Goal: Navigation & Orientation: Find specific page/section

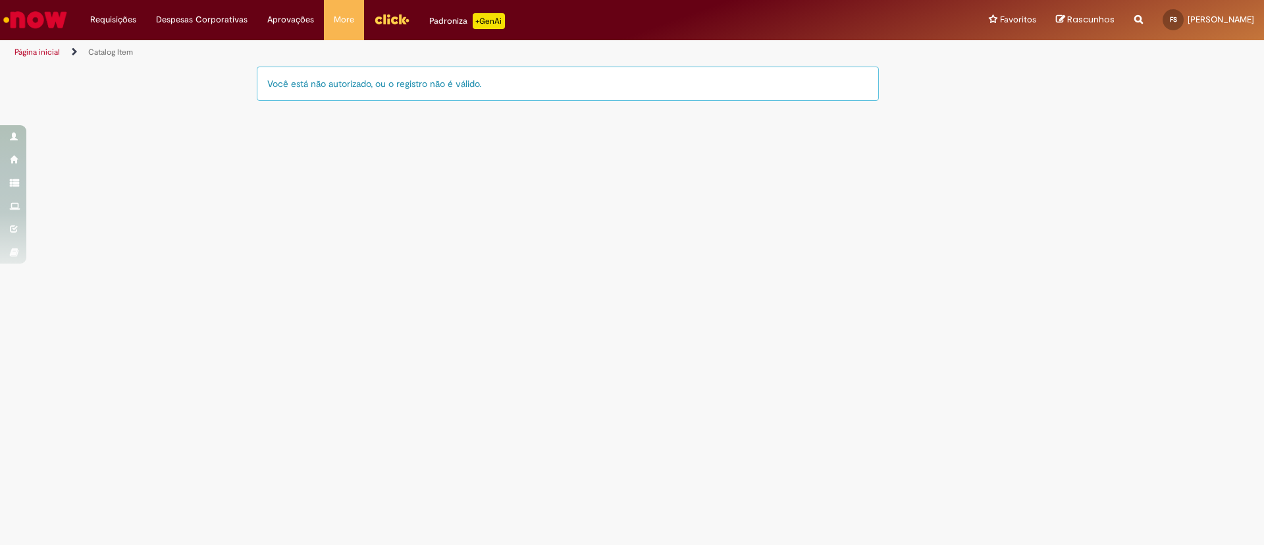
click at [44, 53] on link "Página inicial" at bounding box center [36, 52] width 45 height 11
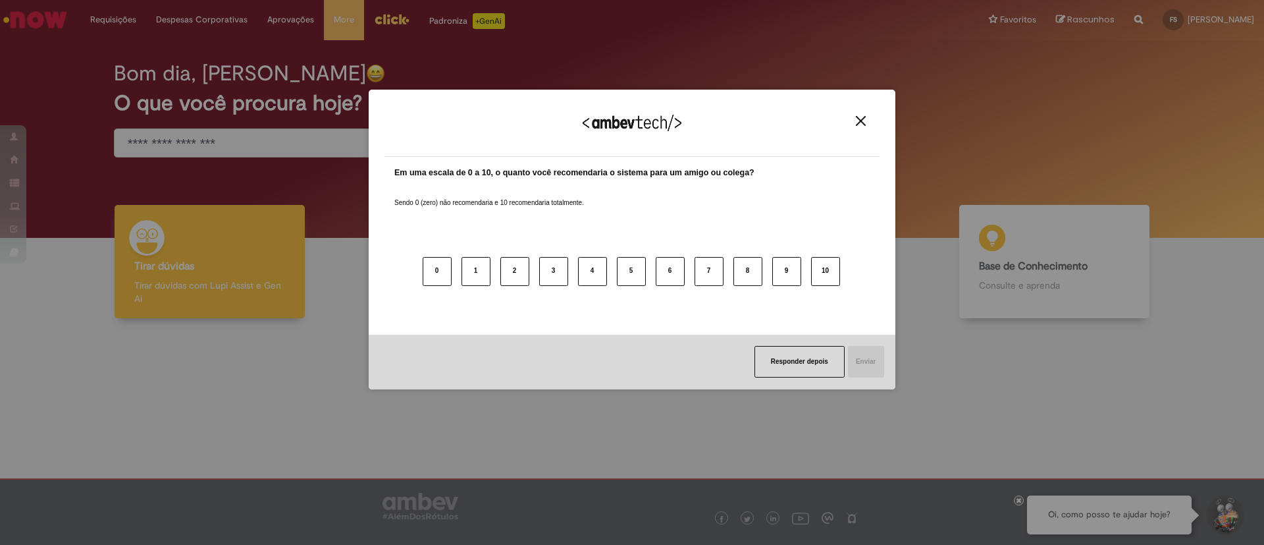
click at [863, 130] on div "Agradecemos seu feedback!" at bounding box center [632, 130] width 495 height 51
click at [860, 124] on img "Close" at bounding box center [861, 121] width 10 height 10
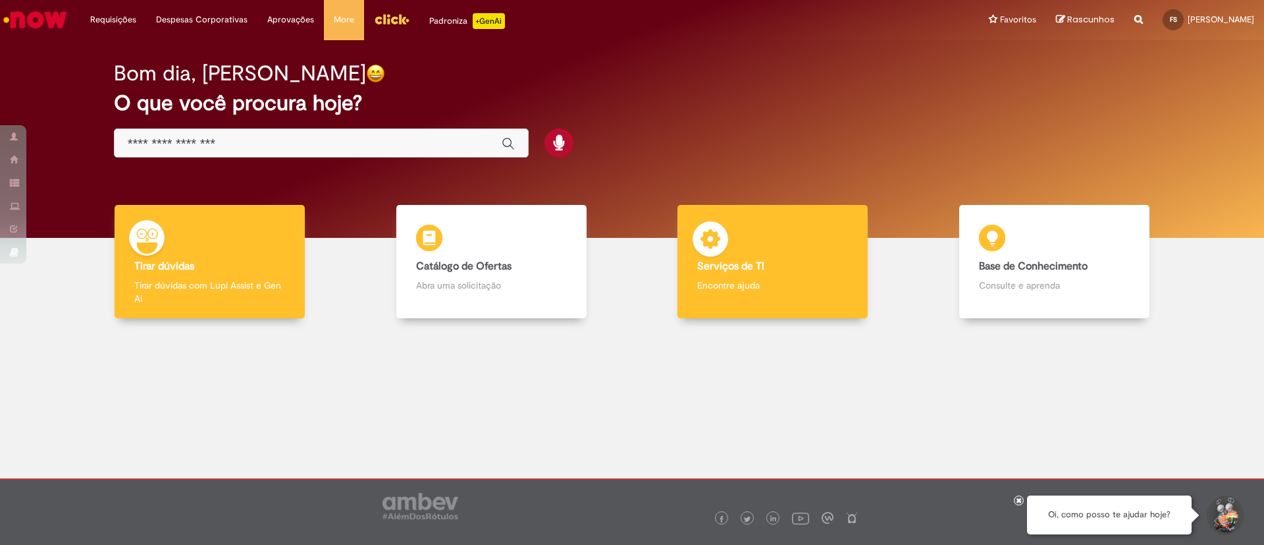
click at [761, 248] on div "Serviços de TI Serviços de TI Encontre ajuda" at bounding box center [773, 262] width 190 height 114
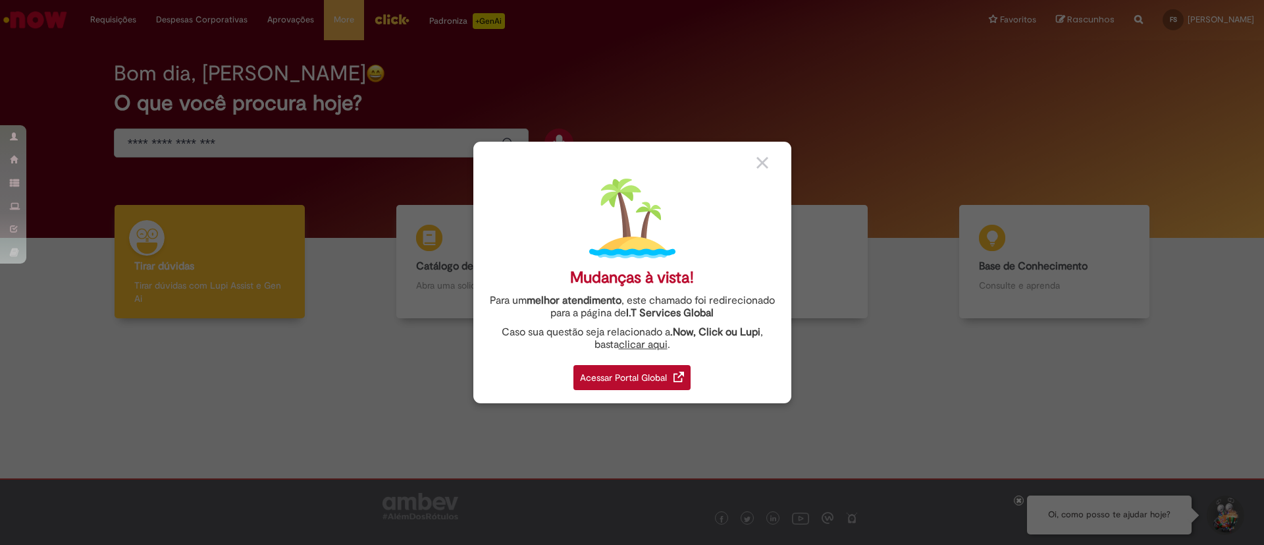
click at [625, 382] on div "Acessar Portal Global" at bounding box center [632, 377] width 117 height 25
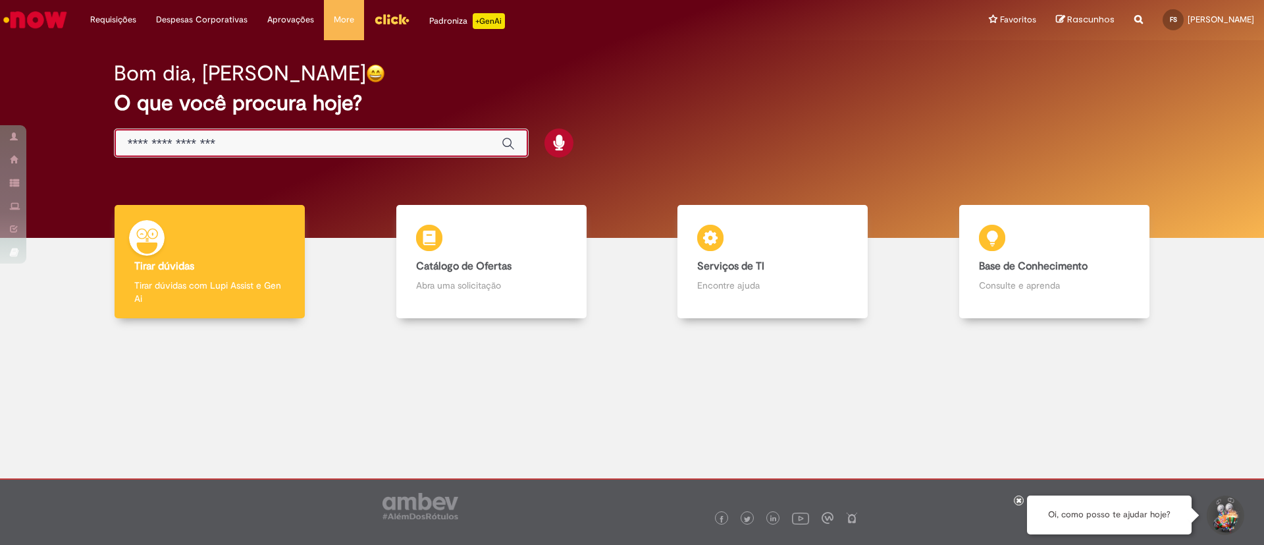
click at [236, 150] on input "Basta digitar aqui" at bounding box center [308, 143] width 361 height 15
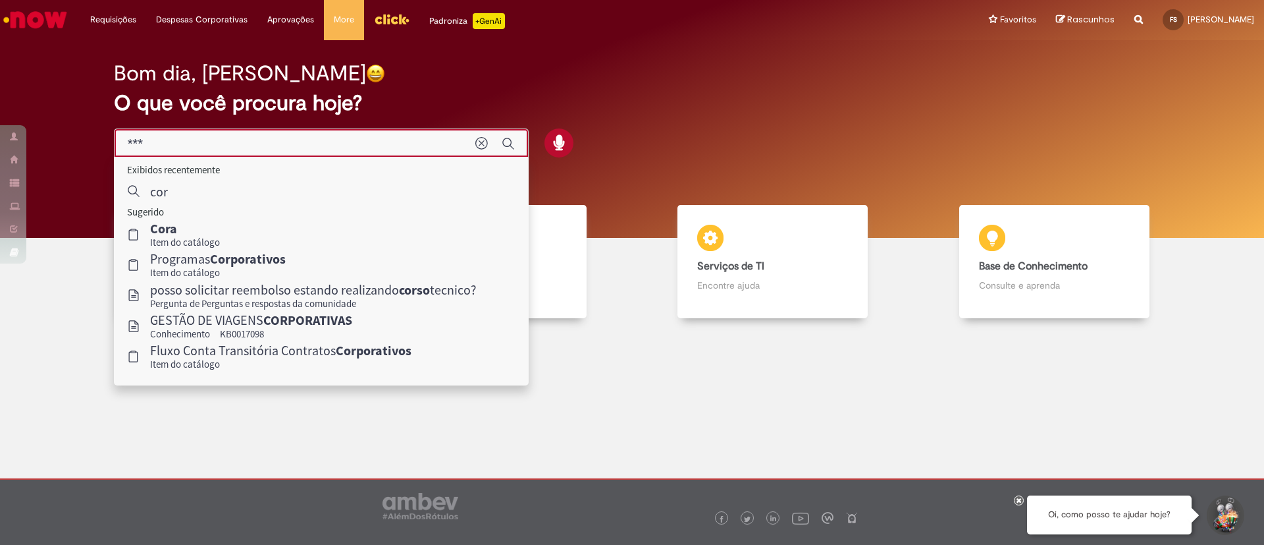
type input "****"
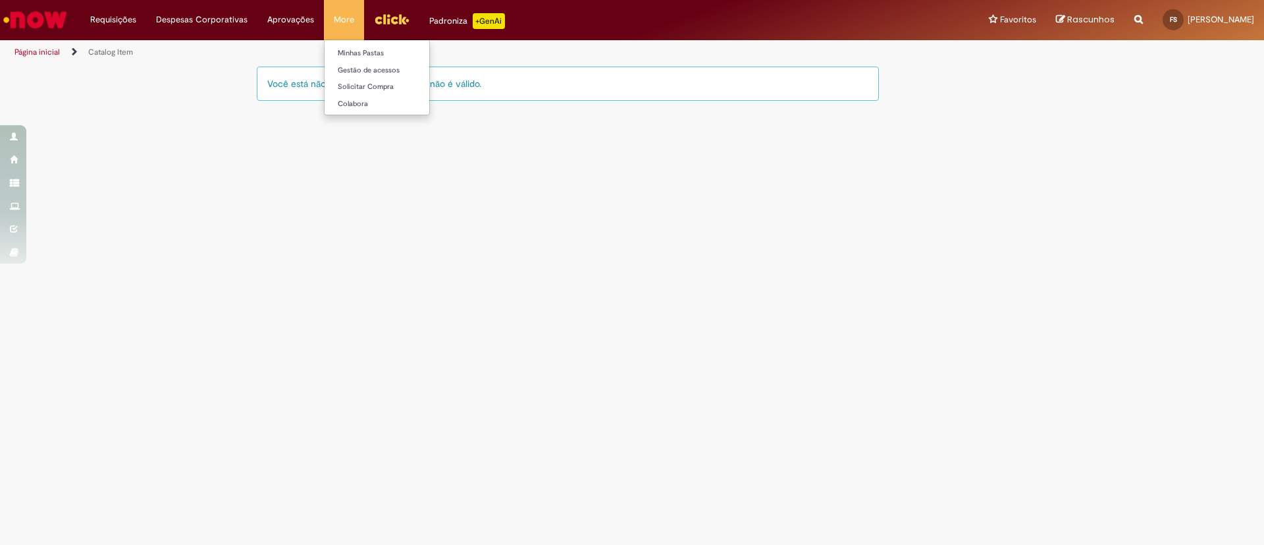
click at [336, 14] on li "More Minhas Pastas Gestão de acessos Solicitar Compra Colabora" at bounding box center [344, 20] width 40 height 40
click at [45, 50] on link "Página inicial" at bounding box center [36, 52] width 45 height 11
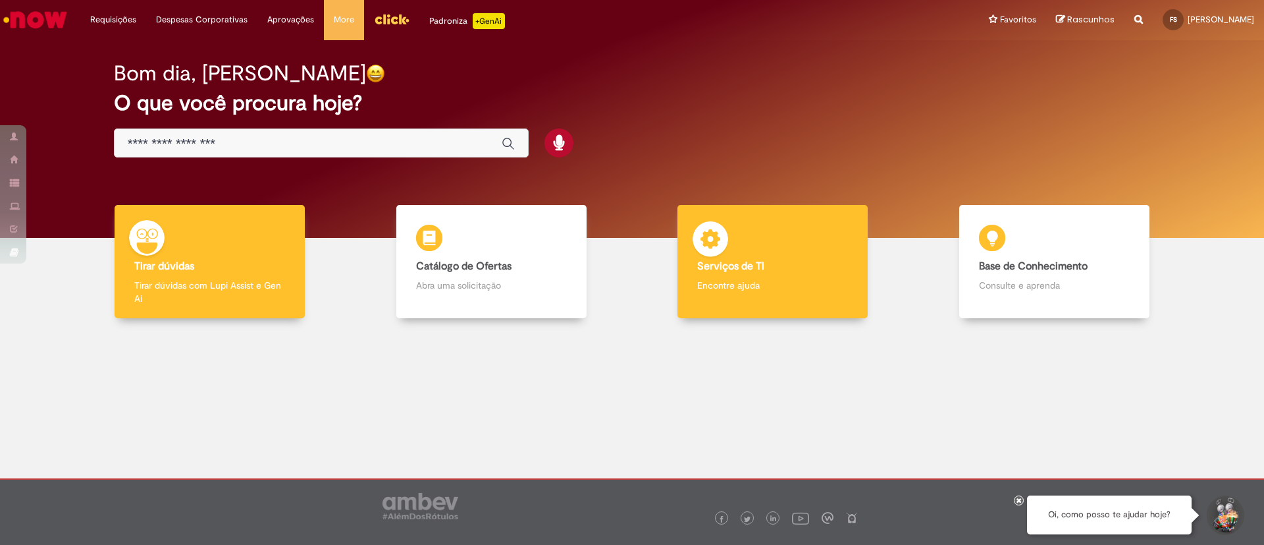
click at [766, 283] on p "Encontre ajuda" at bounding box center [772, 285] width 151 height 13
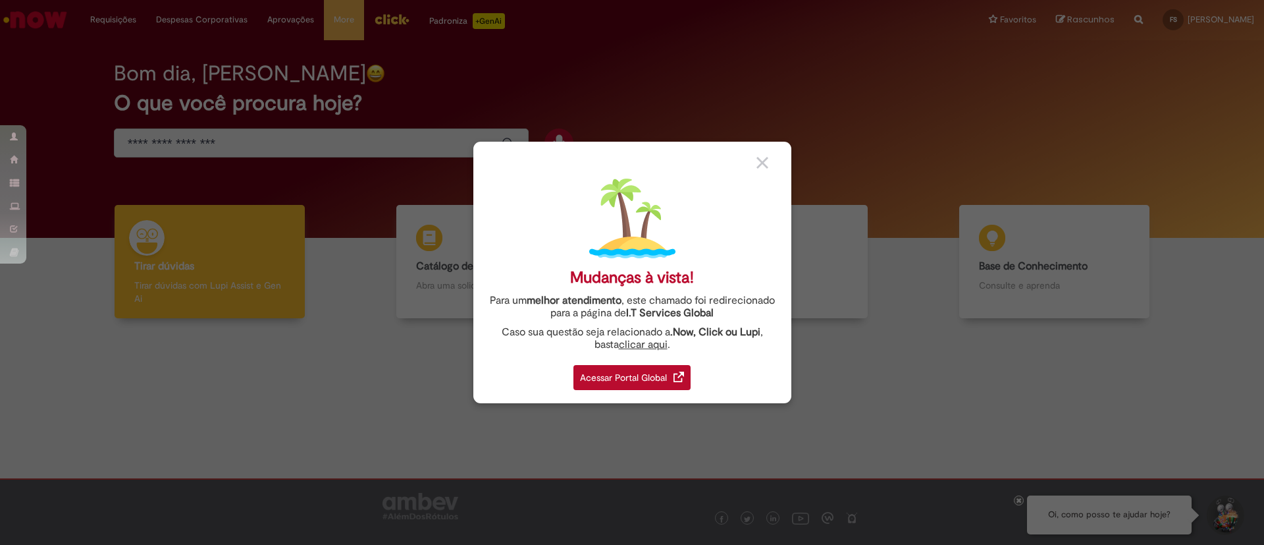
click at [625, 377] on div "Acessar Portal Global" at bounding box center [632, 377] width 117 height 25
